Goal: Navigation & Orientation: Go to known website

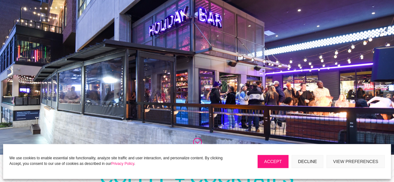
scroll to position [56, 0]
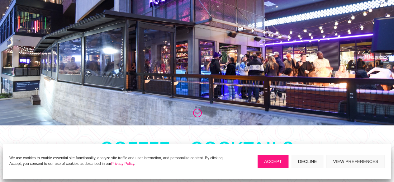
click at [303, 160] on button "Decline" at bounding box center [307, 161] width 32 height 13
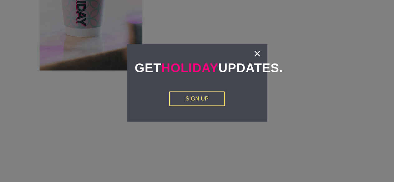
scroll to position [834, 0]
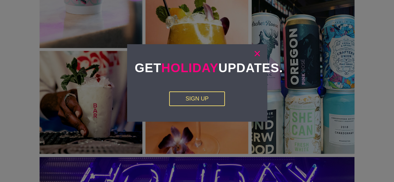
click at [255, 53] on link "×" at bounding box center [256, 53] width 7 height 6
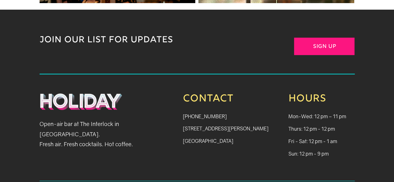
scroll to position [1211, 0]
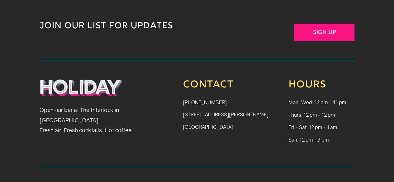
click at [96, 79] on img at bounding box center [81, 87] width 83 height 17
